Goal: Task Accomplishment & Management: Manage account settings

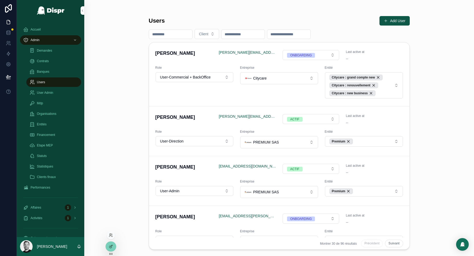
click at [110, 232] on div at bounding box center [111, 235] width 8 height 8
click at [112, 237] on icon at bounding box center [112, 236] width 1 height 1
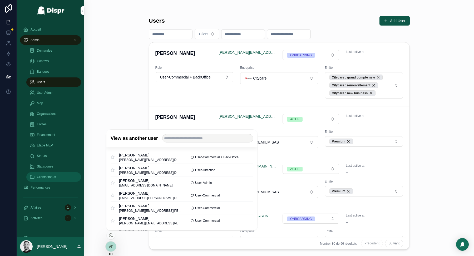
click at [55, 175] on span "Clients finaux" at bounding box center [46, 177] width 19 height 4
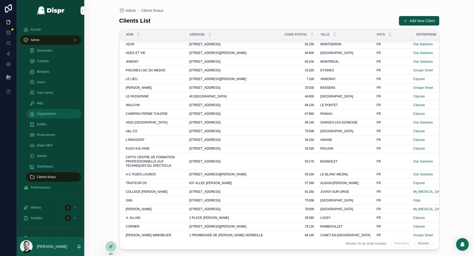
click at [51, 115] on span "Organisations" at bounding box center [47, 114] width 20 height 4
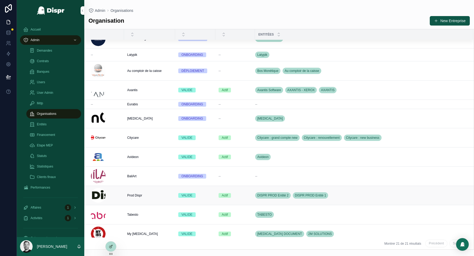
scroll to position [187, 0]
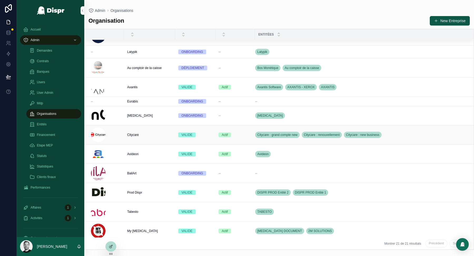
click at [136, 134] on span "Citycare" at bounding box center [133, 135] width 12 height 4
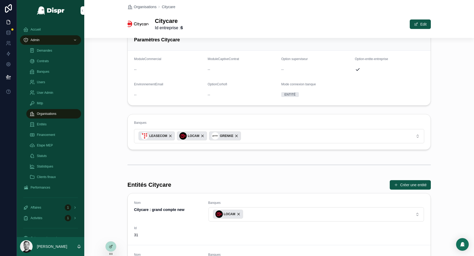
scroll to position [249, 0]
click at [113, 236] on icon at bounding box center [111, 235] width 4 height 4
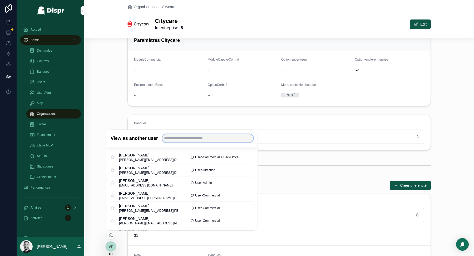
click at [197, 140] on input "text" at bounding box center [207, 138] width 91 height 8
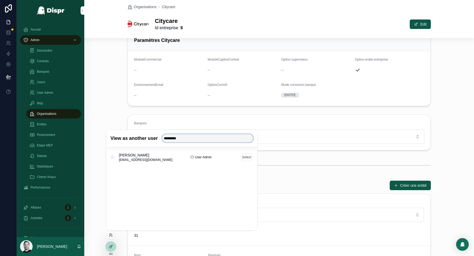
type input "*********"
click at [242, 157] on button "Select" at bounding box center [246, 157] width 13 height 8
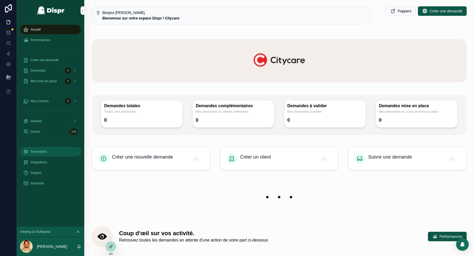
click at [49, 155] on div "Paramètres" at bounding box center [50, 152] width 55 height 8
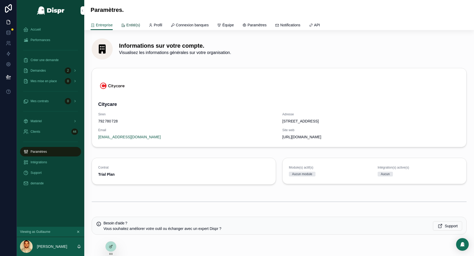
click at [138, 25] on span "Entité(s)" at bounding box center [134, 24] width 14 height 5
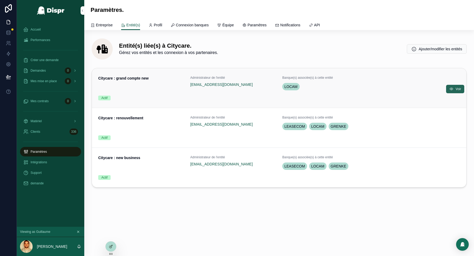
click at [451, 88] on icon "scrollable content" at bounding box center [452, 89] width 4 height 4
click at [452, 127] on icon "scrollable content" at bounding box center [452, 129] width 4 height 4
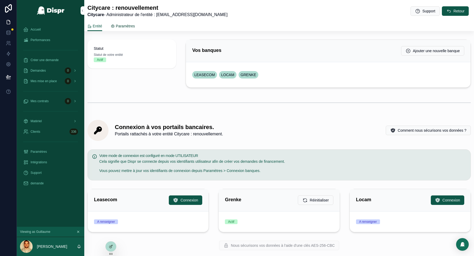
click at [132, 26] on span "Paramètres" at bounding box center [125, 25] width 19 height 5
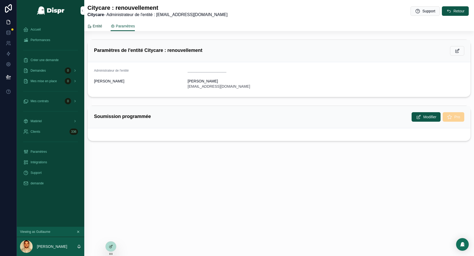
click at [100, 26] on span "Entité" at bounding box center [97, 25] width 9 height 5
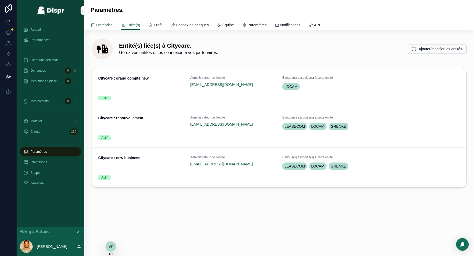
click at [99, 27] on span "Entreprise" at bounding box center [104, 24] width 17 height 5
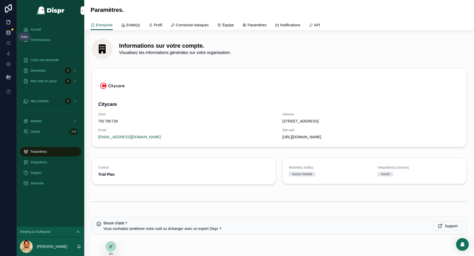
click at [10, 32] on icon at bounding box center [8, 32] width 5 height 5
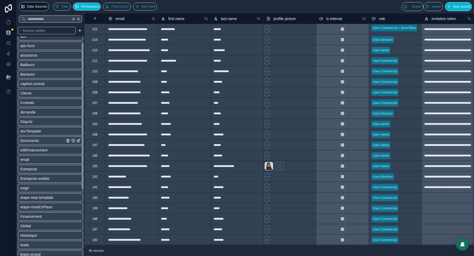
scroll to position [33, 0]
click at [37, 159] on span "Entreprise" at bounding box center [28, 161] width 17 height 5
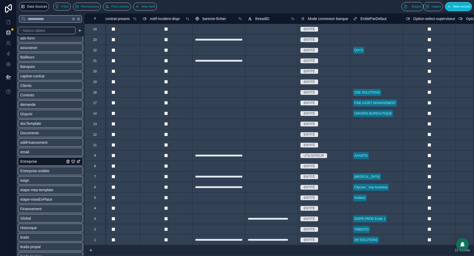
scroll to position [0, 1880]
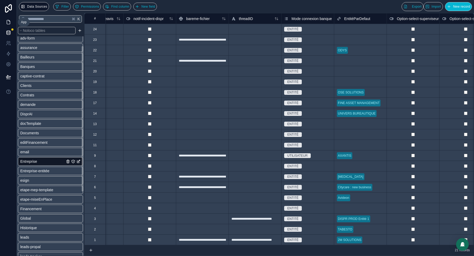
click at [8, 22] on icon at bounding box center [8, 22] width 5 height 5
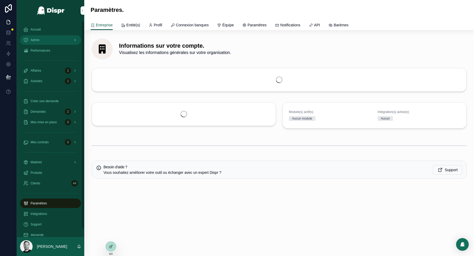
click at [49, 39] on div "Admin" at bounding box center [50, 40] width 55 height 8
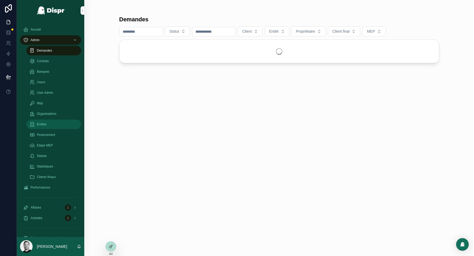
click at [51, 123] on div "Entités" at bounding box center [54, 124] width 48 height 8
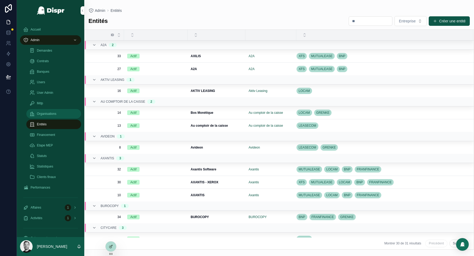
click at [56, 114] on span "Organisations" at bounding box center [47, 114] width 20 height 4
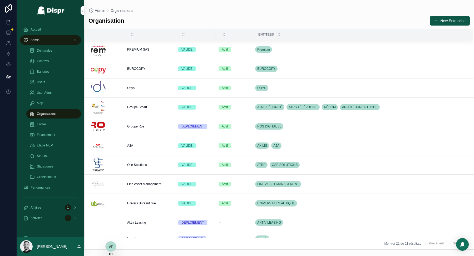
scroll to position [187, 0]
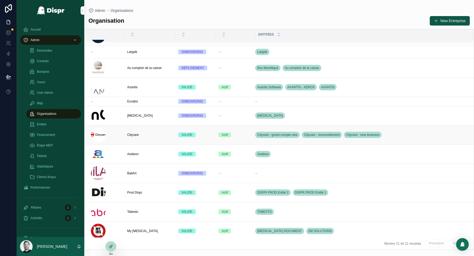
click at [134, 133] on span "Citycare" at bounding box center [133, 135] width 12 height 4
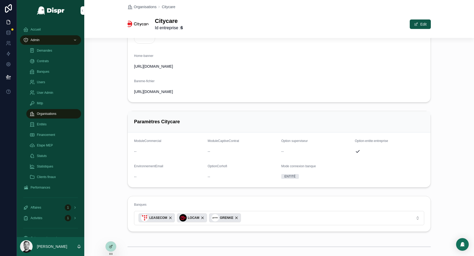
scroll to position [182, 0]
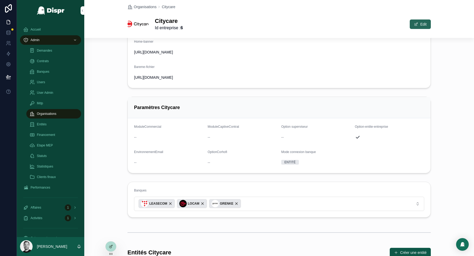
click at [416, 23] on span "scrollable content" at bounding box center [416, 24] width 4 height 4
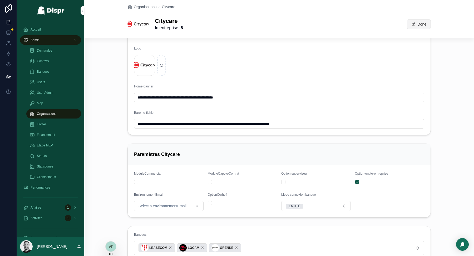
scroll to position [224, 0]
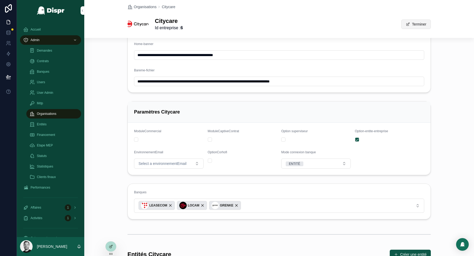
click at [424, 27] on button "Terminer" at bounding box center [417, 24] width 30 height 9
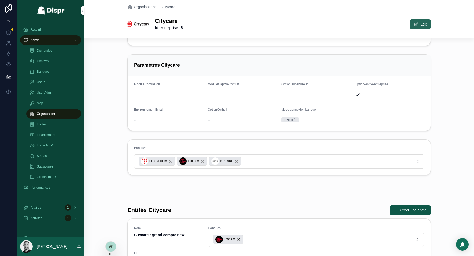
scroll to position [182, 0]
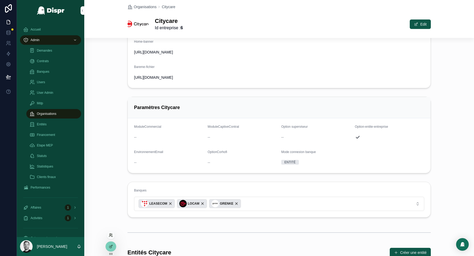
click at [112, 235] on icon at bounding box center [111, 235] width 4 height 4
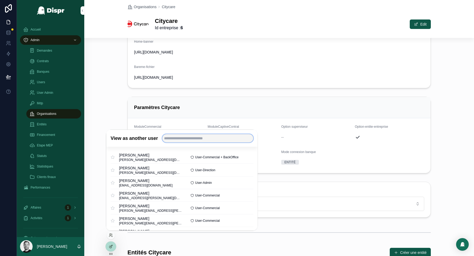
click at [190, 137] on input "text" at bounding box center [207, 138] width 91 height 8
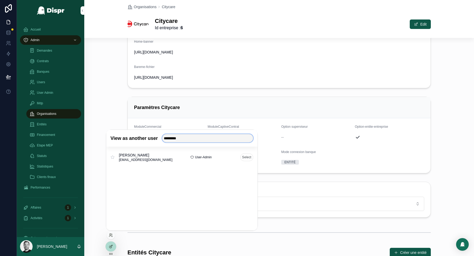
type input "*********"
click at [251, 157] on button "Select" at bounding box center [246, 157] width 13 height 8
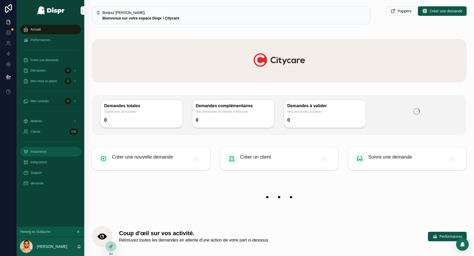
click at [44, 154] on div "Paramètres" at bounding box center [50, 152] width 55 height 8
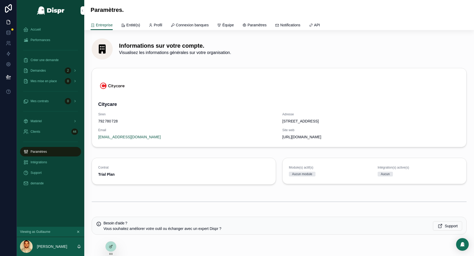
click at [132, 30] on div "Informations sur votre compte. Visualisez les informations générales sur votre …" at bounding box center [279, 150] width 390 height 241
click at [134, 26] on span "Entité(s)" at bounding box center [134, 24] width 14 height 5
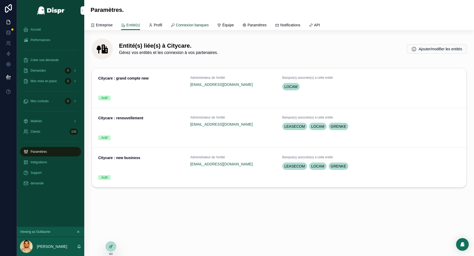
click at [205, 25] on span "Connexion banques" at bounding box center [192, 24] width 33 height 5
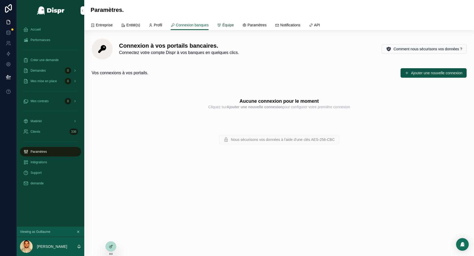
click at [234, 26] on span "Équipe" at bounding box center [228, 24] width 12 height 5
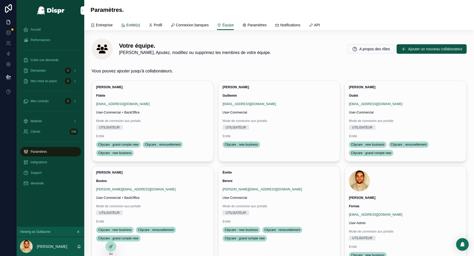
click at [135, 25] on span "Entité(s)" at bounding box center [134, 24] width 14 height 5
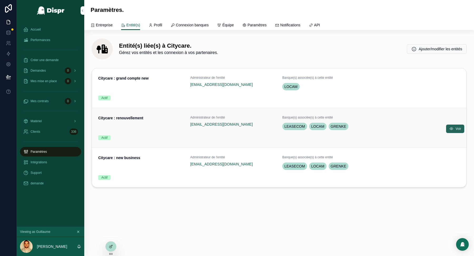
click at [452, 127] on icon "scrollable content" at bounding box center [452, 129] width 4 height 4
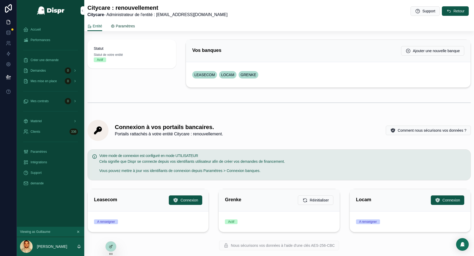
click at [125, 27] on span "Paramètres" at bounding box center [125, 25] width 19 height 5
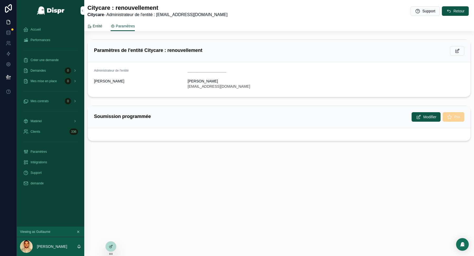
click at [101, 26] on span "Entité" at bounding box center [97, 25] width 9 height 5
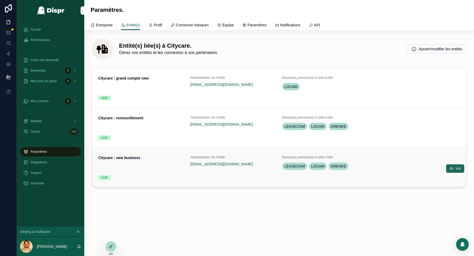
click at [453, 169] on button "Voir" at bounding box center [455, 168] width 18 height 8
click at [454, 86] on button "Voir" at bounding box center [455, 89] width 18 height 8
click at [454, 90] on button "Voir" at bounding box center [455, 89] width 18 height 8
click at [209, 28] on link "Connexion banques" at bounding box center [190, 25] width 38 height 11
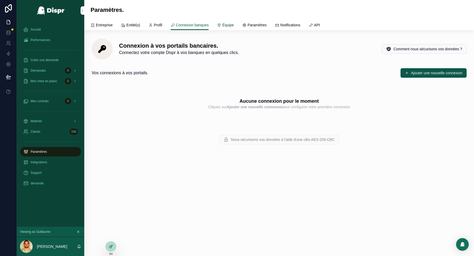
click at [234, 24] on span "Équipe" at bounding box center [228, 24] width 12 height 5
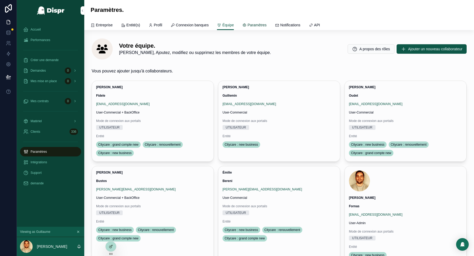
click at [266, 26] on span "Paramètres" at bounding box center [257, 24] width 19 height 5
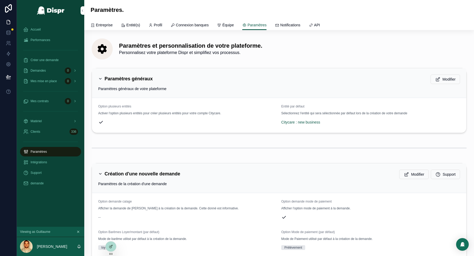
click at [246, 25] on div "Entreprise Entité(s) Profil Connexion banques Équipe Paramètres Notifications A…" at bounding box center [279, 25] width 377 height 10
click at [234, 25] on span "Équipe" at bounding box center [228, 24] width 12 height 5
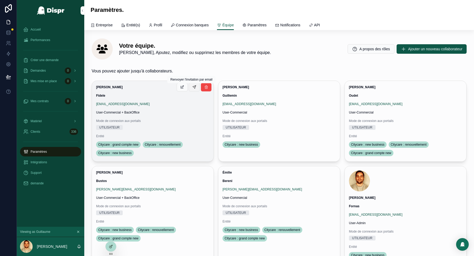
click at [196, 87] on icon "scrollable content" at bounding box center [194, 87] width 4 height 4
